Goal: Task Accomplishment & Management: Complete application form

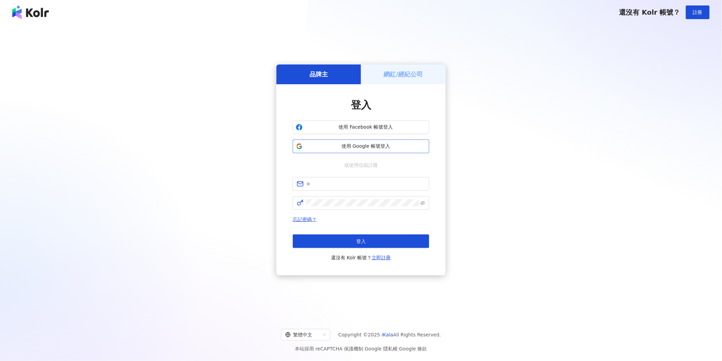
click at [339, 147] on span "使用 Google 帳號登入" at bounding box center [365, 146] width 121 height 7
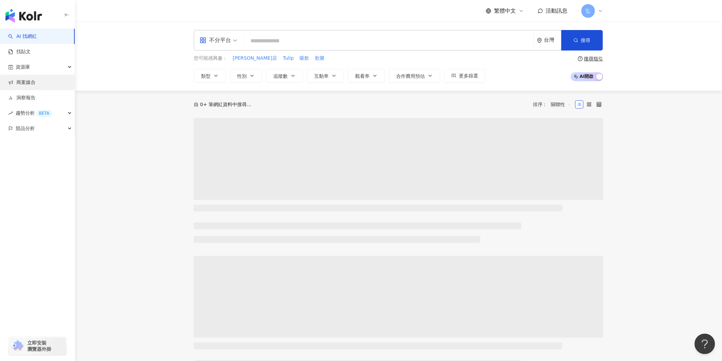
click at [34, 82] on link "商案媒合" at bounding box center [21, 82] width 27 height 7
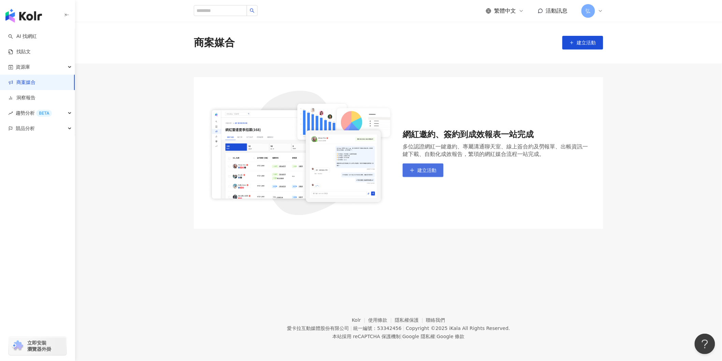
click at [424, 168] on span "建立活動" at bounding box center [426, 170] width 19 height 5
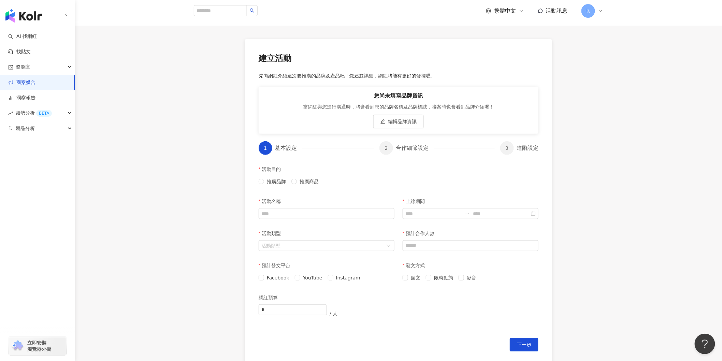
scroll to position [48, 0]
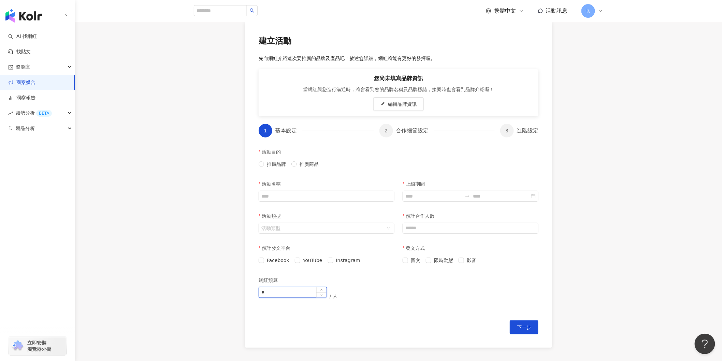
click at [291, 294] on input "*" at bounding box center [293, 292] width 68 height 10
click at [595, 266] on div "建立活動 先向網紅介紹這次要推廣的品牌及產品吧！敘述愈詳細，網紅將能有更好的發揮喔。 您尚未填寫品牌資訊 當網紅與您進行溝通時，將會看到您的品牌名稱及品牌標誌…" at bounding box center [398, 184] width 647 height 353
click at [282, 293] on input "*" at bounding box center [293, 292] width 68 height 10
click at [272, 294] on input "*" at bounding box center [293, 292] width 68 height 10
type input "******"
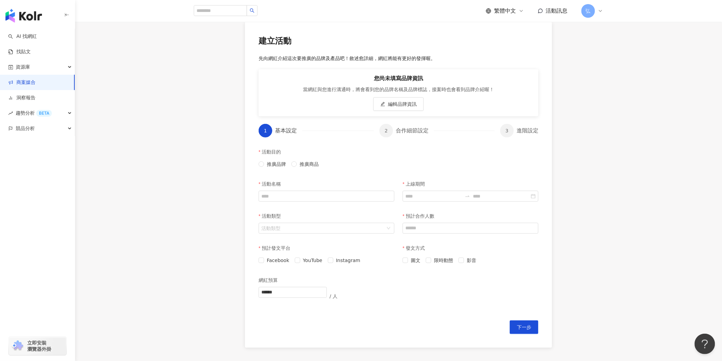
click at [280, 310] on div "網紅預算 ****** / 人" at bounding box center [329, 293] width 140 height 40
click at [332, 261] on span at bounding box center [330, 260] width 5 height 5
